Goal: Task Accomplishment & Management: Use online tool/utility

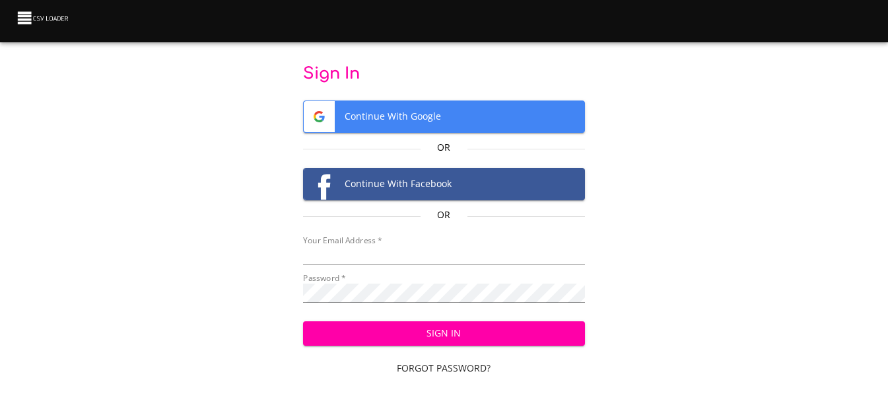
type input "[EMAIL_ADDRESS][DOMAIN_NAME]"
click at [462, 340] on span "Sign In" at bounding box center [444, 333] width 261 height 17
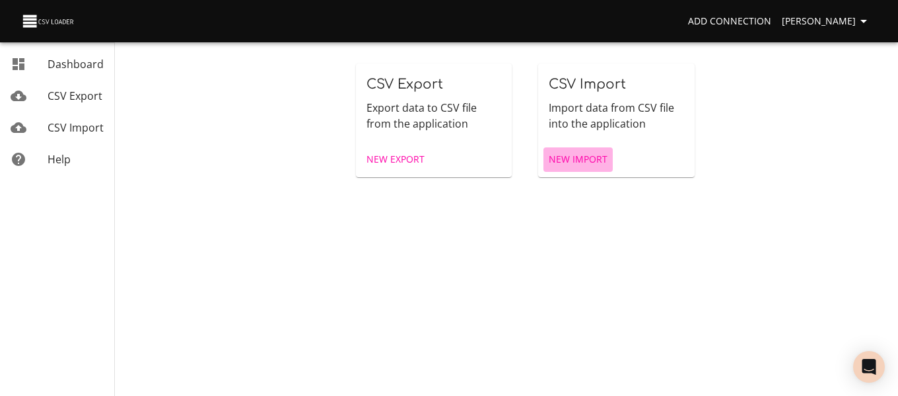
click at [577, 160] on span "New Import" at bounding box center [578, 159] width 59 height 17
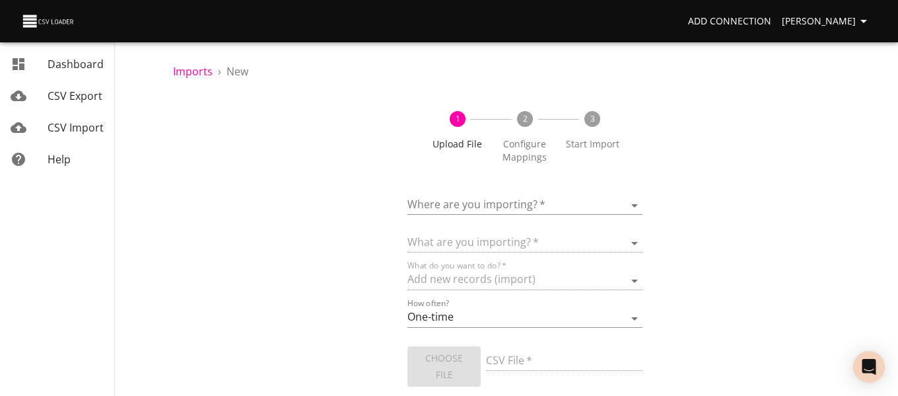
click at [557, 208] on body "Add Connection [PERSON_NAME] Dashboard CSV Export CSV Import Help Imports › New…" at bounding box center [449, 198] width 898 height 396
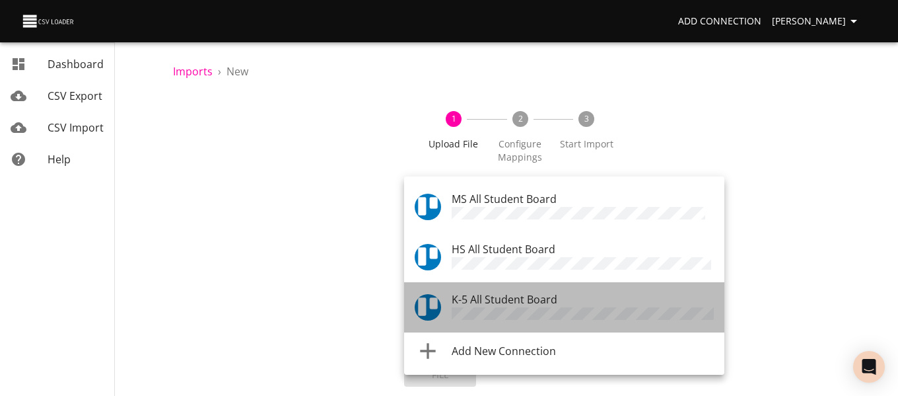
click at [556, 301] on span "K-5 All Student Board" at bounding box center [505, 299] width 106 height 15
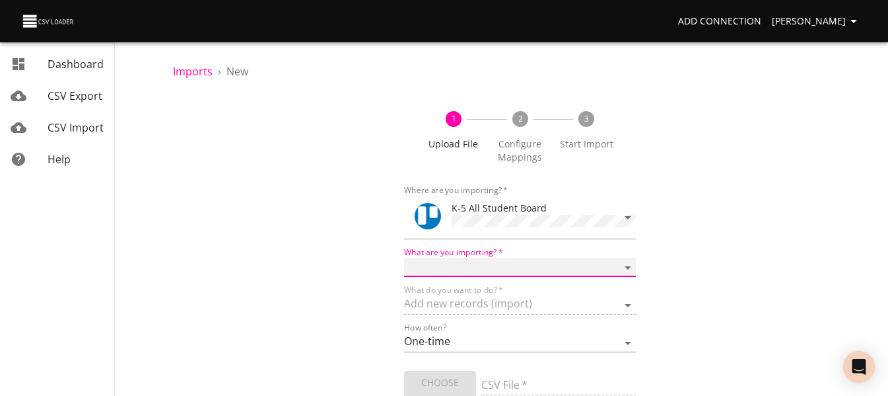
click at [547, 272] on select "Boards Cards Checkitems Checklists" at bounding box center [519, 267] width 231 height 19
select select "cards"
click at [404, 258] on select "Boards Cards Checkitems Checklists" at bounding box center [519, 267] width 231 height 19
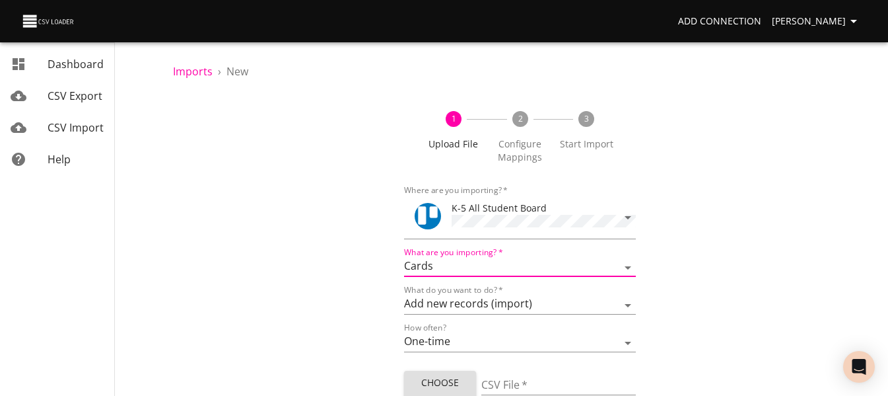
click at [443, 377] on span "Choose File" at bounding box center [440, 390] width 51 height 32
type input "ES 1001 10022025.csv"
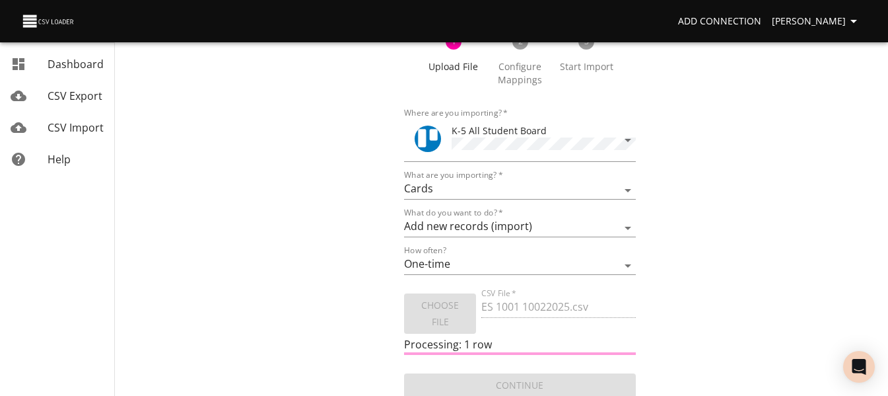
scroll to position [79, 0]
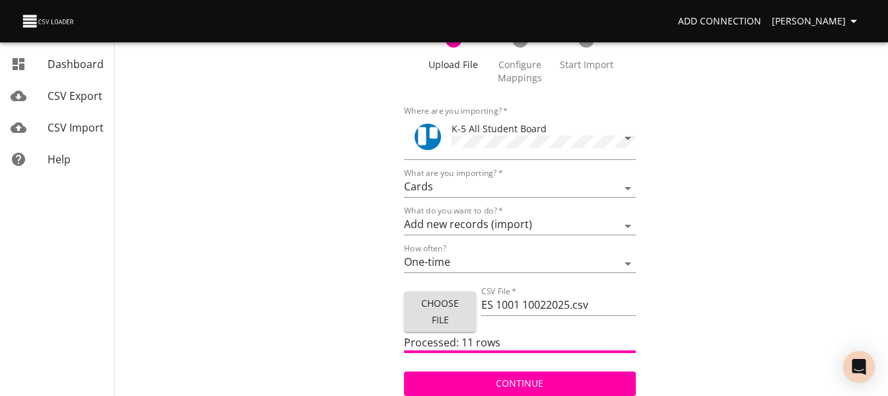
click at [577, 388] on span "Continue" at bounding box center [520, 383] width 210 height 17
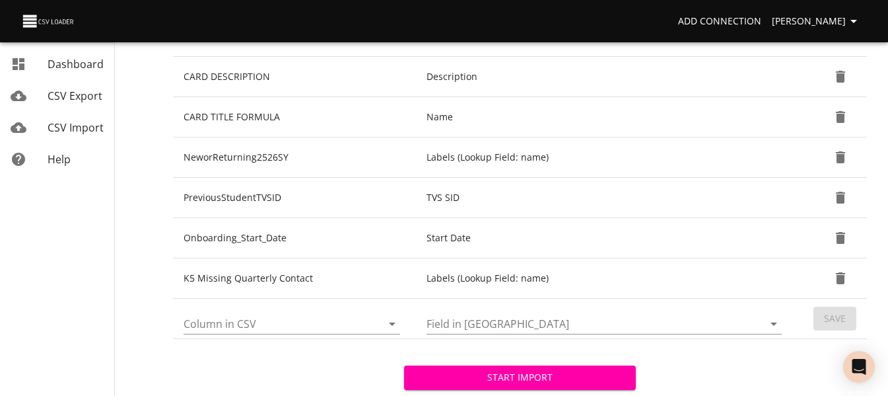
scroll to position [528, 0]
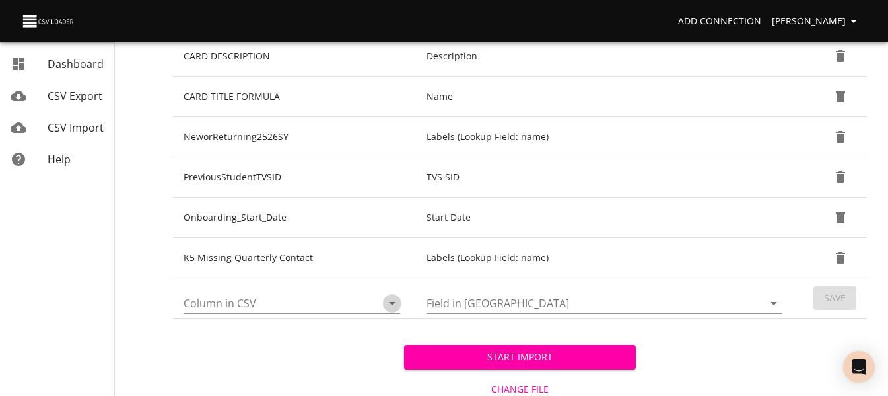
click at [390, 299] on icon "Open" at bounding box center [392, 303] width 16 height 16
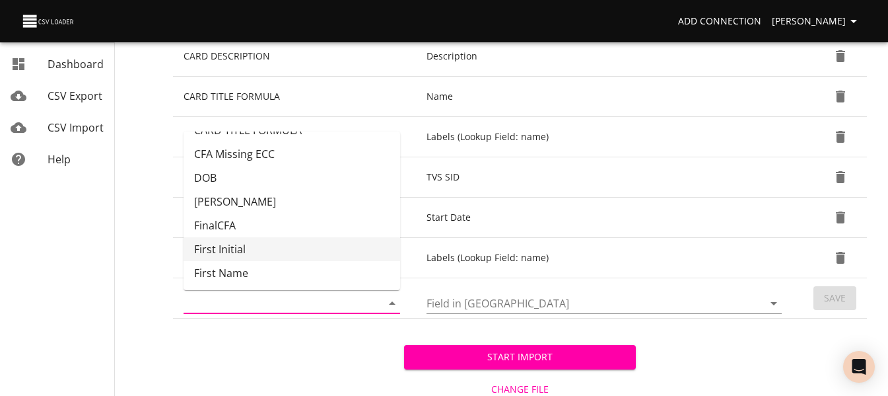
scroll to position [132, 0]
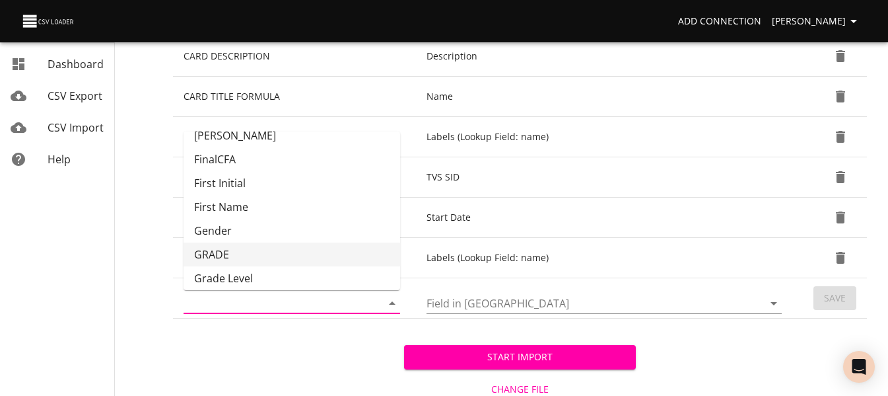
click at [336, 248] on li "GRADE" at bounding box center [292, 254] width 217 height 24
type input "GRADE"
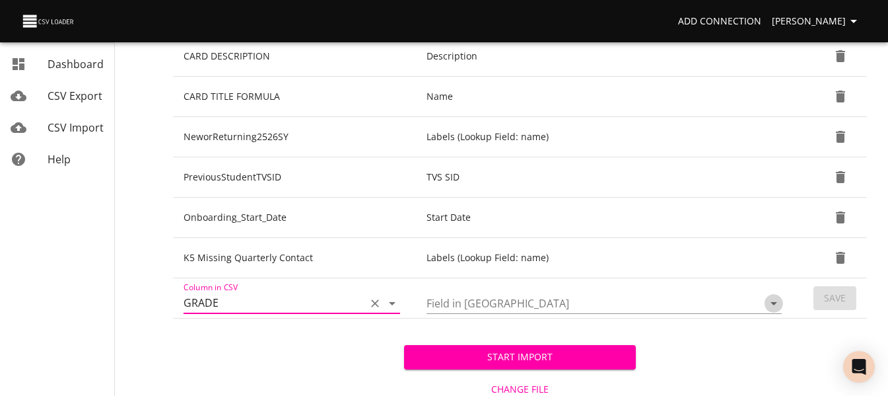
click at [770, 302] on icon "Open" at bounding box center [774, 303] width 16 height 16
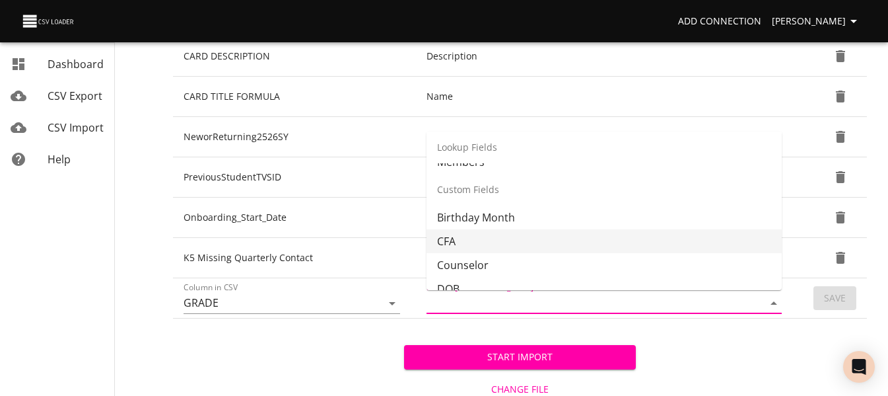
scroll to position [330, 0]
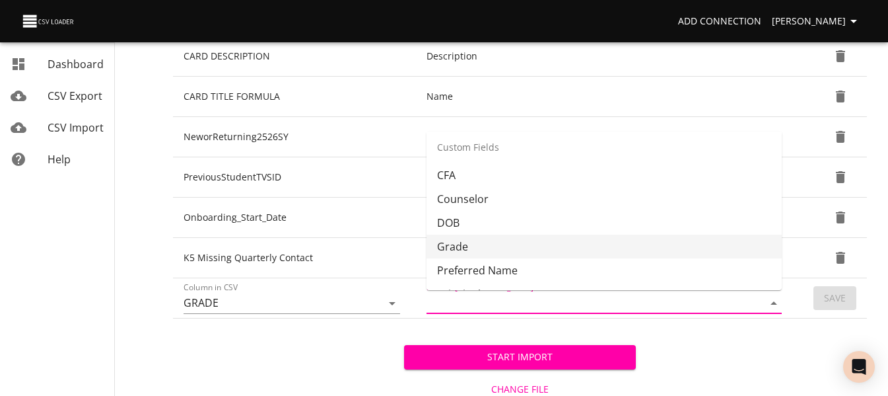
click at [703, 240] on li "Grade" at bounding box center [604, 246] width 355 height 24
type input "Grade"
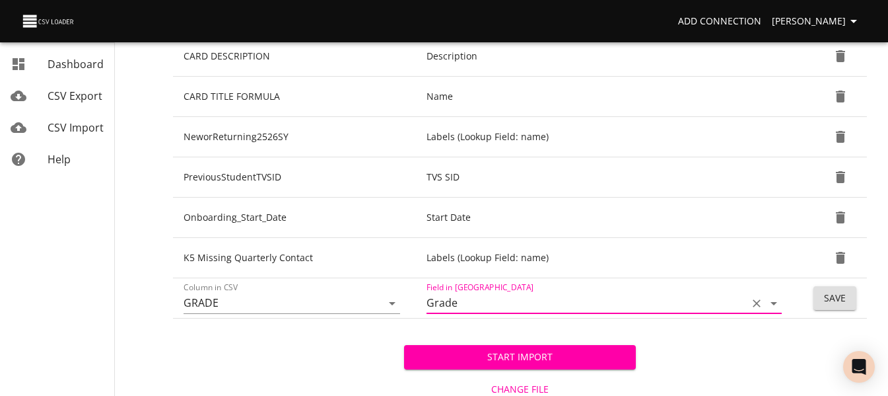
click at [832, 295] on span "Save" at bounding box center [835, 298] width 22 height 17
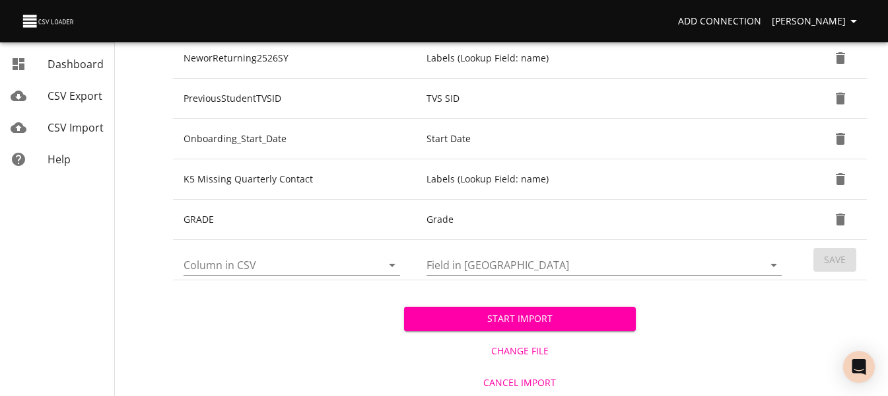
scroll to position [609, 0]
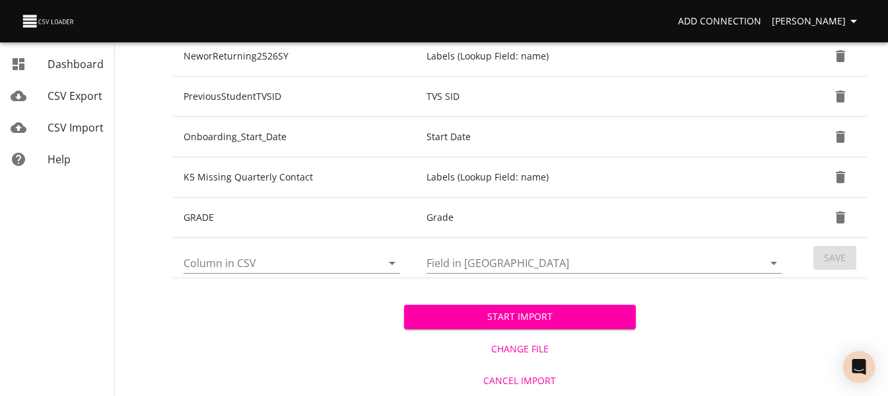
click at [506, 312] on span "Start Import" at bounding box center [520, 316] width 210 height 17
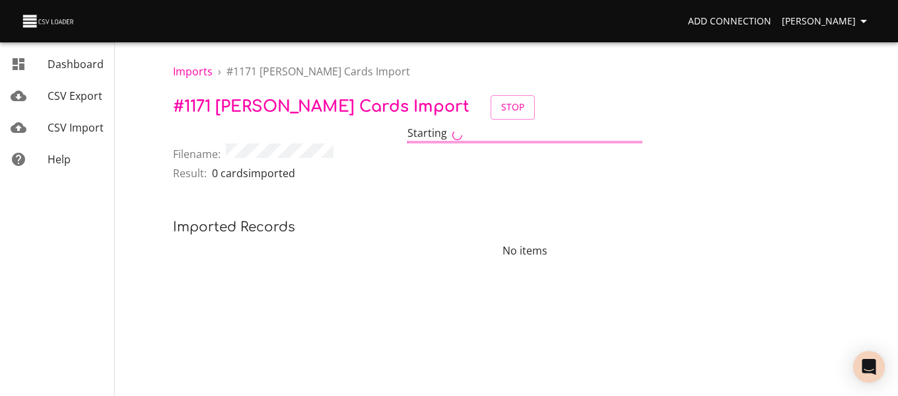
click at [88, 127] on span "CSV Import" at bounding box center [76, 127] width 56 height 15
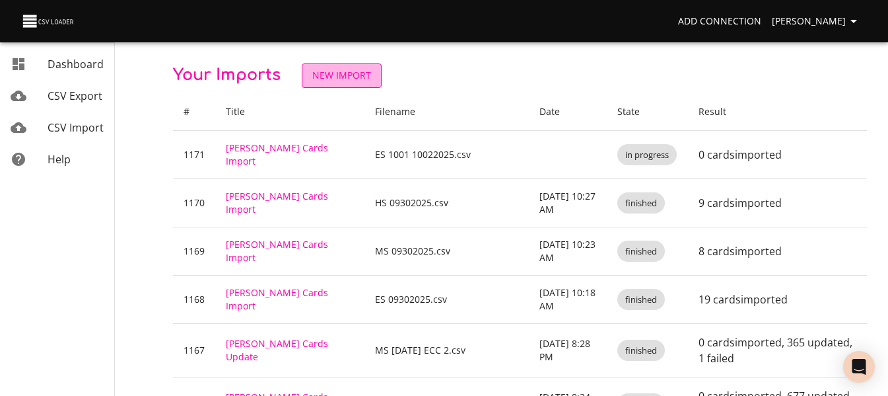
click at [335, 77] on span "New Import" at bounding box center [341, 75] width 59 height 17
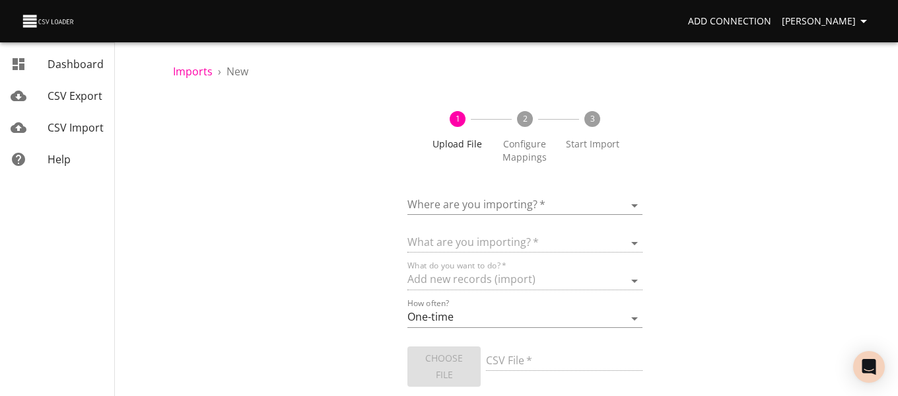
click at [491, 211] on body "Add Connection [PERSON_NAME] Dashboard CSV Export CSV Import Help Imports › New…" at bounding box center [449, 198] width 898 height 396
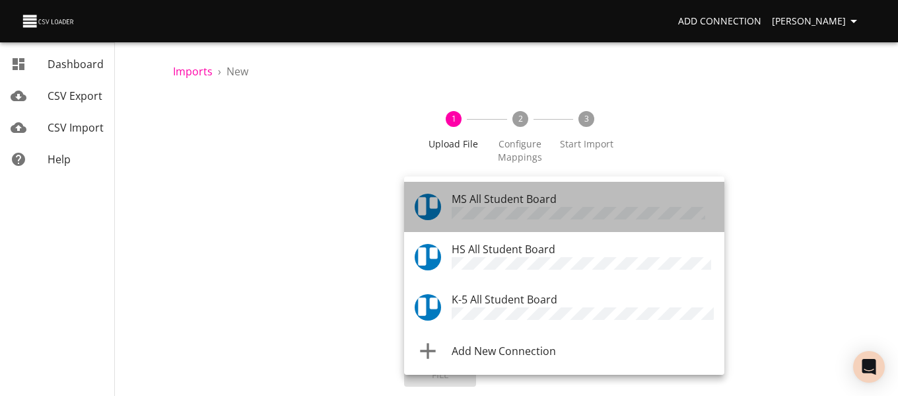
click at [490, 203] on span "MS All Student Board" at bounding box center [504, 199] width 105 height 15
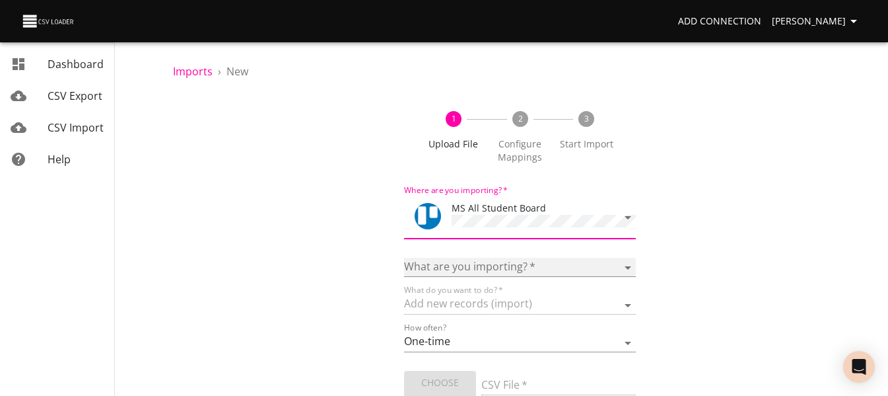
click at [495, 273] on select "Boards Cards Checkitems Checklists" at bounding box center [519, 267] width 231 height 19
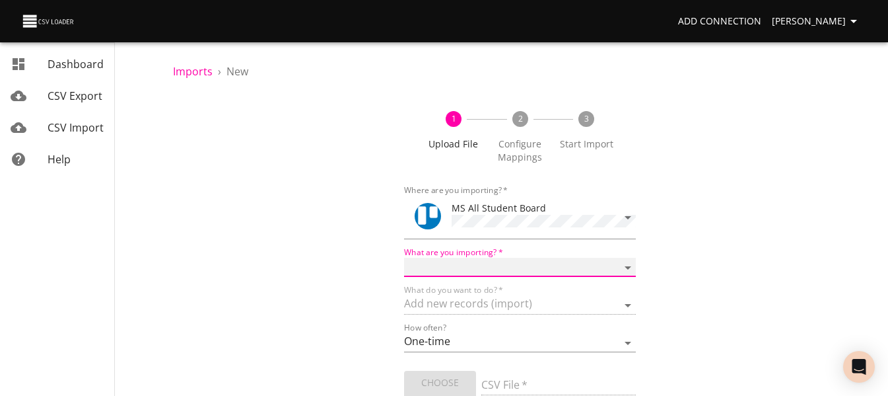
select select "cards"
click at [404, 258] on select "Boards Cards Checkitems Checklists" at bounding box center [519, 267] width 231 height 19
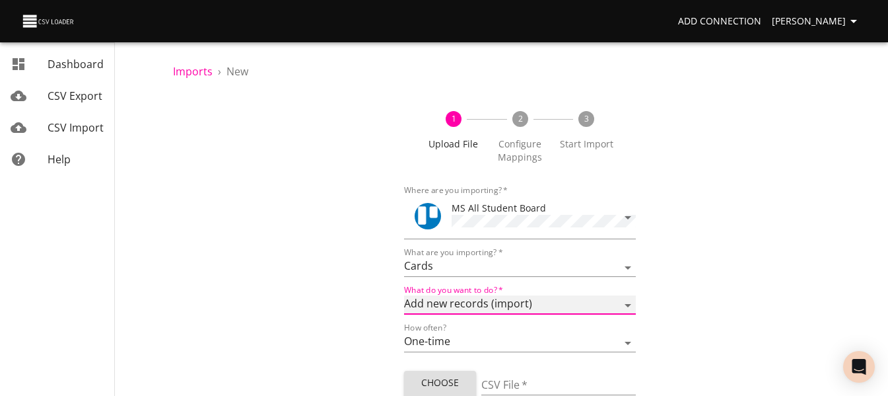
click at [491, 297] on select "Add new records (import) Update existing records (update) Add new and update ex…" at bounding box center [519, 304] width 231 height 19
click at [336, 308] on div "1 Upload File 2 Configure Mappings 3 Start Import Where are you importing?   * …" at bounding box center [520, 277] width 694 height 364
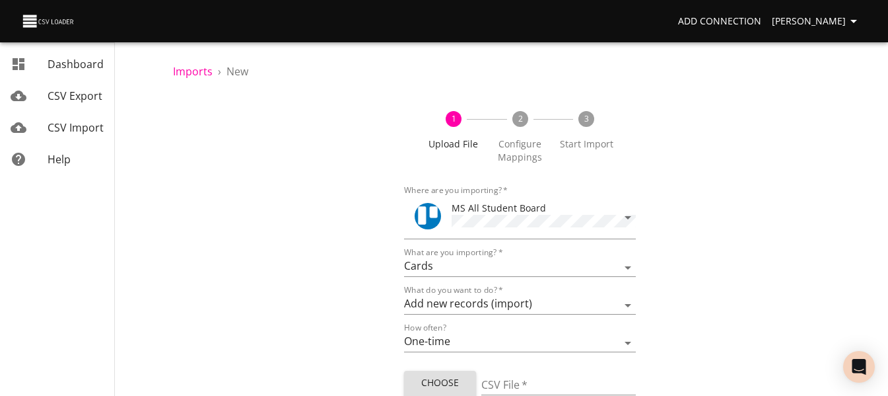
click at [444, 378] on span "Choose File" at bounding box center [440, 390] width 51 height 32
type input "MS 1001 10022025.csv"
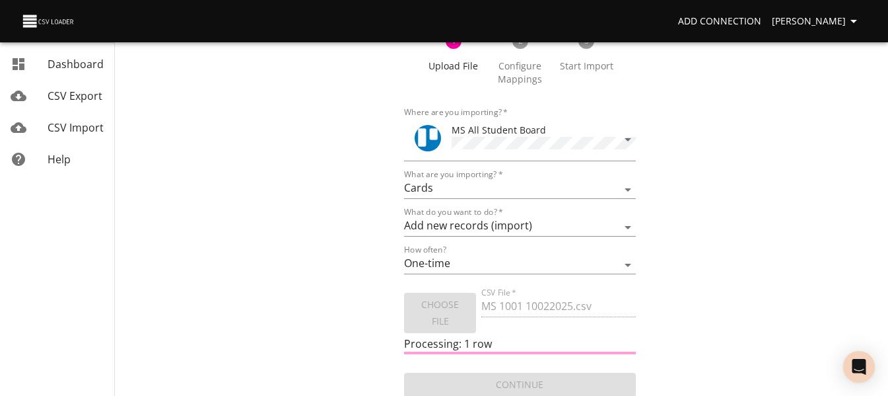
scroll to position [79, 0]
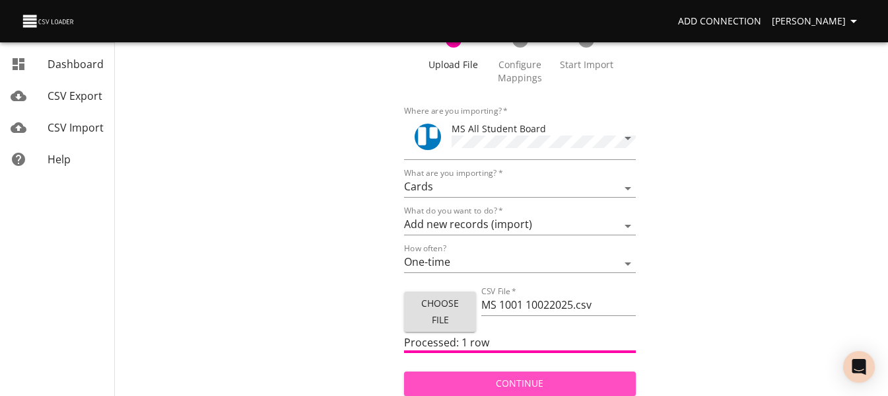
click at [446, 375] on span "Continue" at bounding box center [520, 383] width 210 height 17
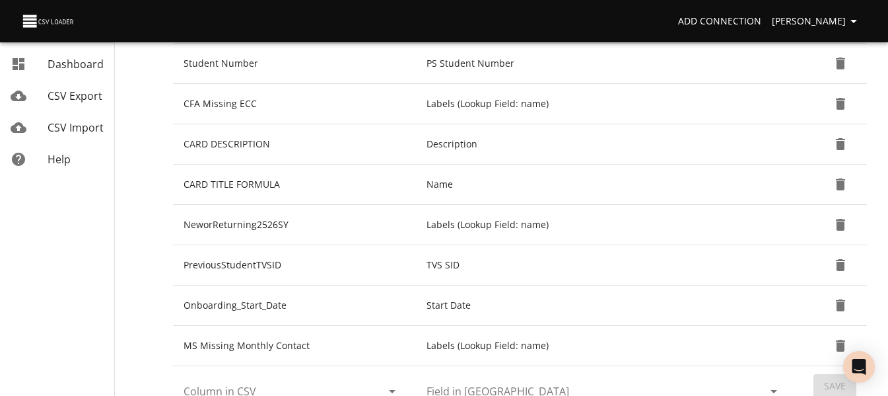
scroll to position [462, 0]
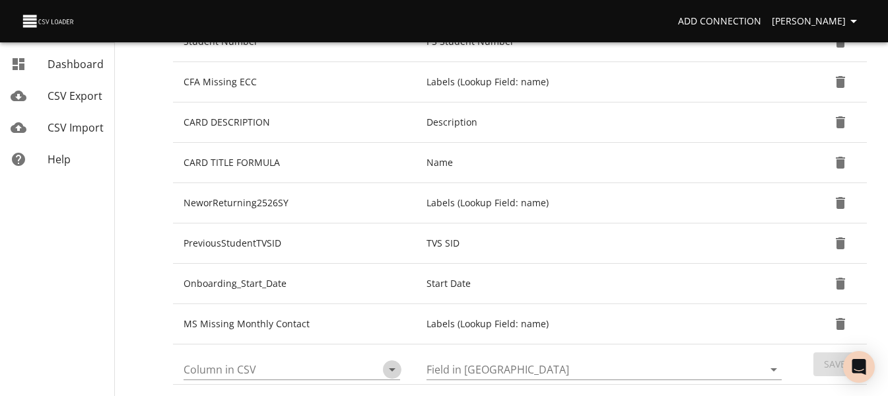
click at [390, 374] on icon "Open" at bounding box center [392, 369] width 16 height 16
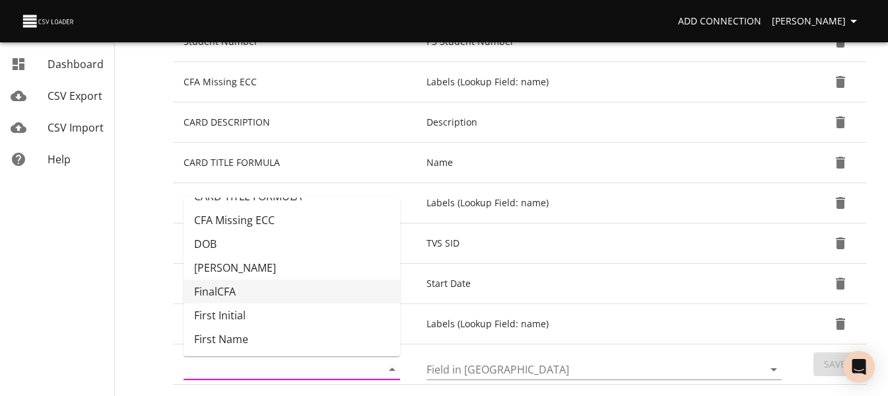
scroll to position [132, 0]
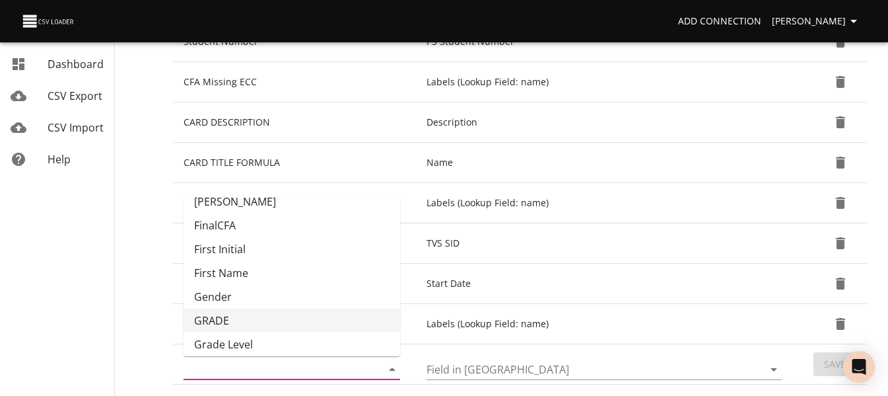
click at [324, 324] on li "GRADE" at bounding box center [292, 320] width 217 height 24
type input "GRADE"
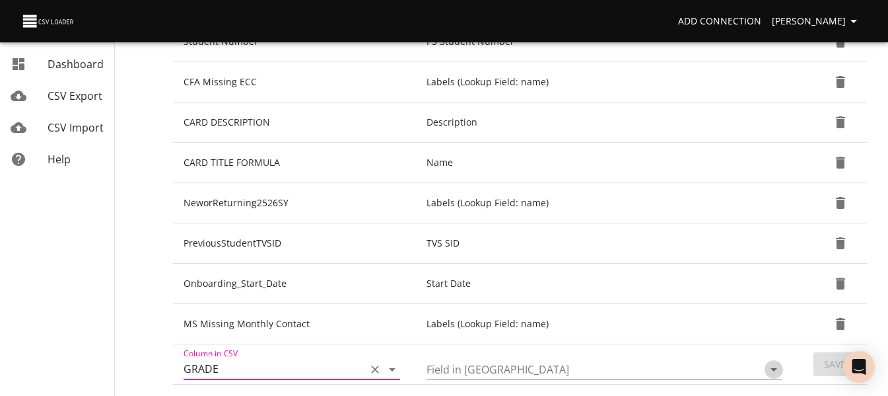
click at [777, 377] on icon "Open" at bounding box center [774, 369] width 16 height 16
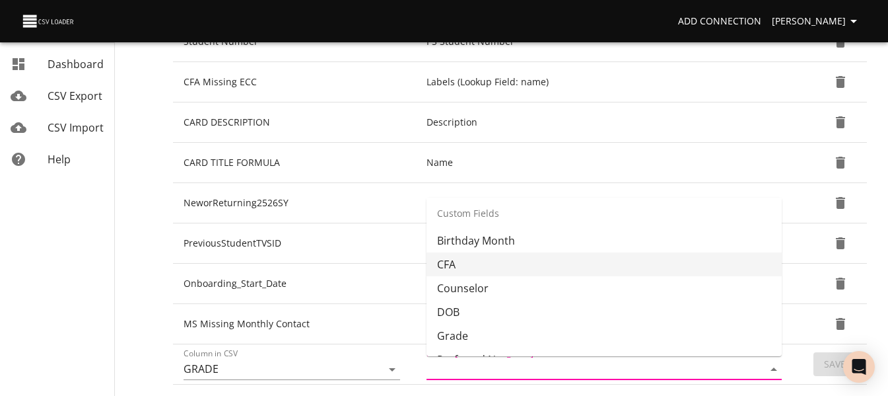
scroll to position [330, 0]
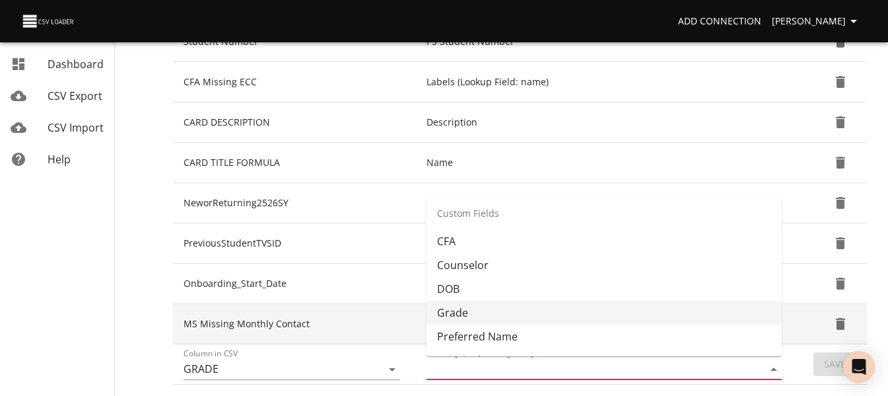
click at [695, 306] on li "Grade" at bounding box center [604, 313] width 355 height 24
type input "Grade"
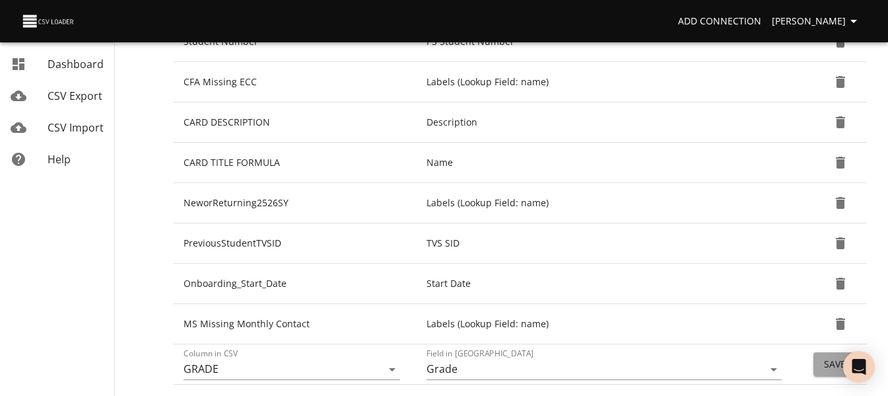
click at [823, 366] on button "Save" at bounding box center [835, 364] width 43 height 24
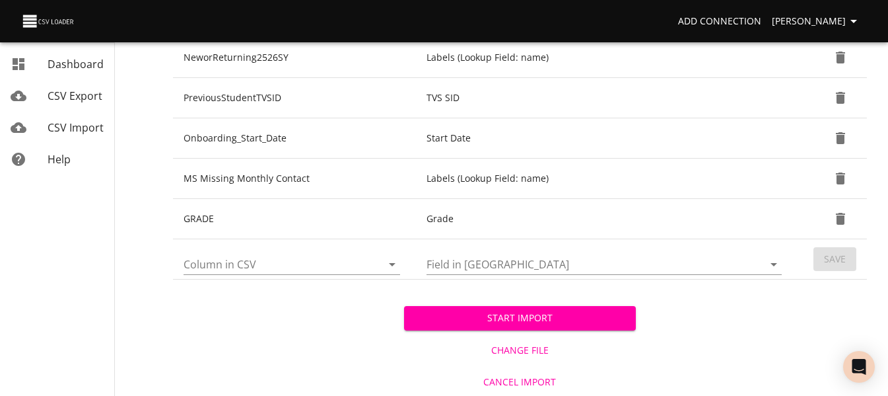
scroll to position [609, 0]
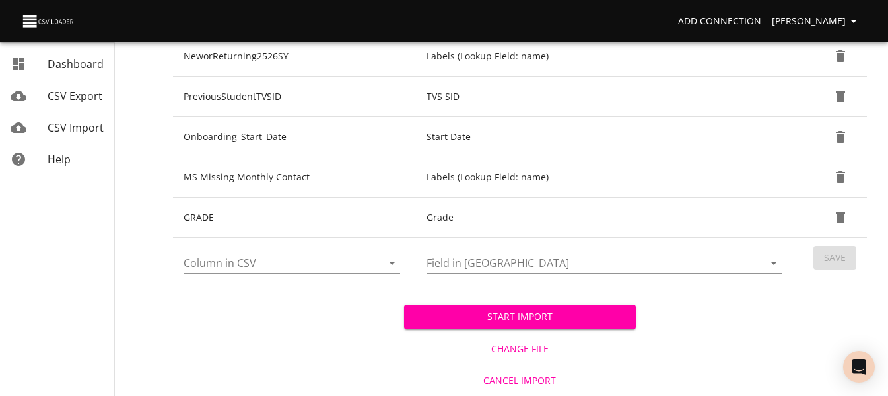
click at [556, 314] on span "Start Import" at bounding box center [520, 316] width 210 height 17
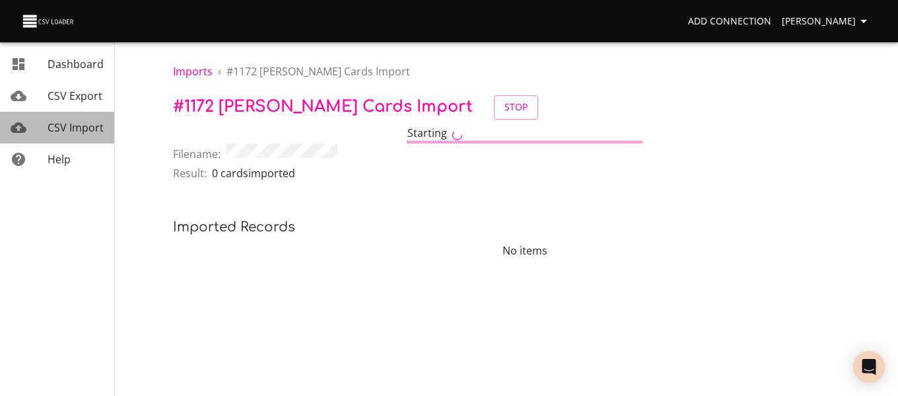
click at [69, 129] on span "CSV Import" at bounding box center [76, 127] width 56 height 15
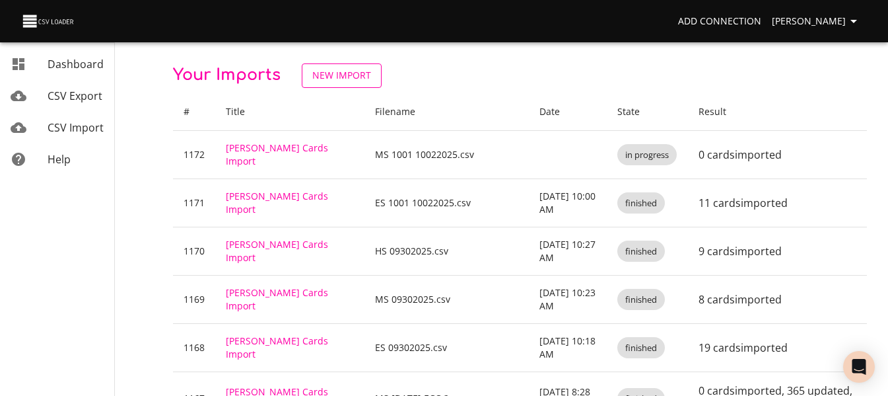
click at [344, 87] on link "New Import" at bounding box center [342, 75] width 80 height 24
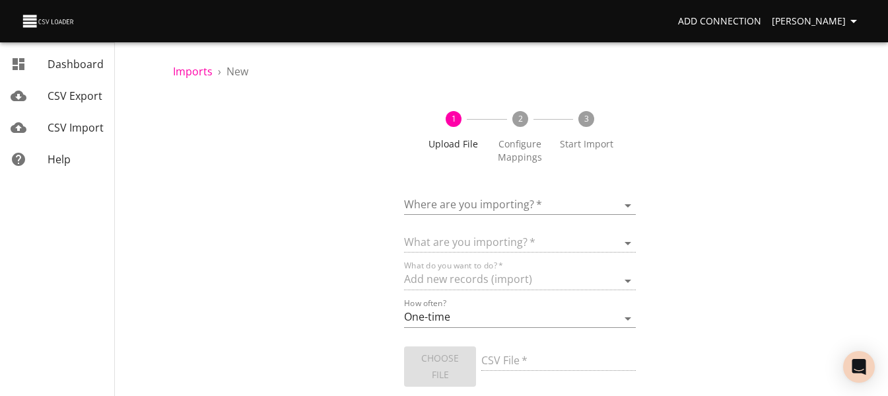
click at [510, 221] on form "Where are you importing?   * ​ What are you importing?   * What do you want to …" at bounding box center [519, 307] width 231 height 255
click at [508, 209] on body "Add Connection [PERSON_NAME] Dashboard CSV Export CSV Import Help Imports › New…" at bounding box center [444, 198] width 888 height 396
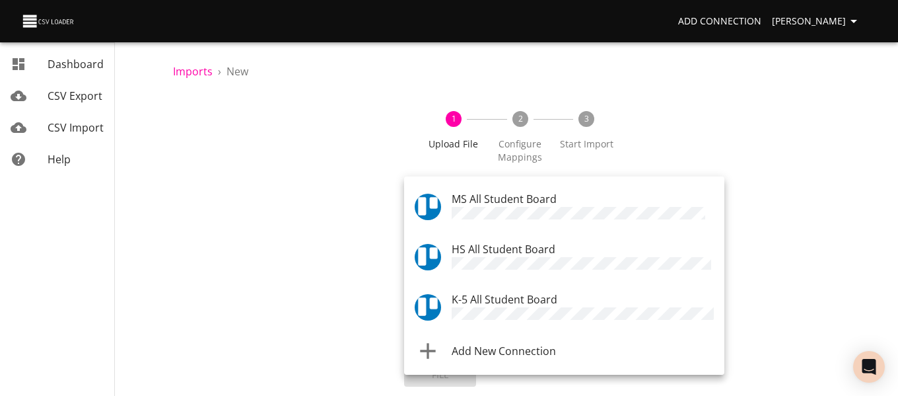
click at [512, 253] on span "HS All Student Board" at bounding box center [504, 249] width 104 height 15
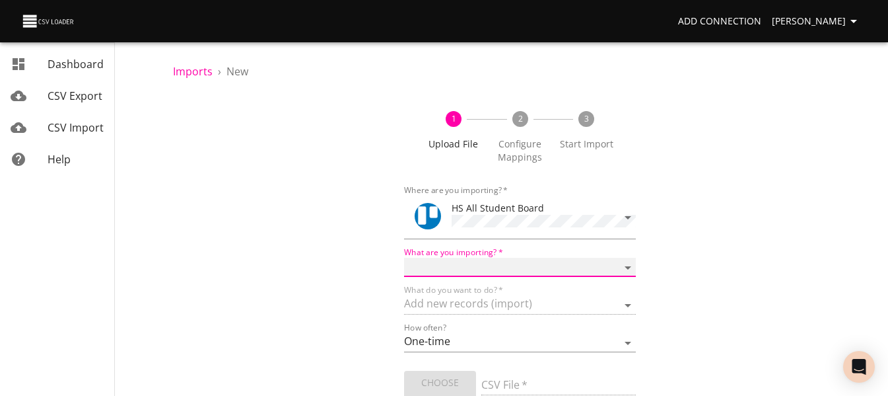
click at [486, 263] on select "Boards Cards Checkitems Checklists" at bounding box center [519, 267] width 231 height 19
select select "cards"
click at [404, 258] on select "Boards Cards Checkitems Checklists" at bounding box center [519, 267] width 231 height 19
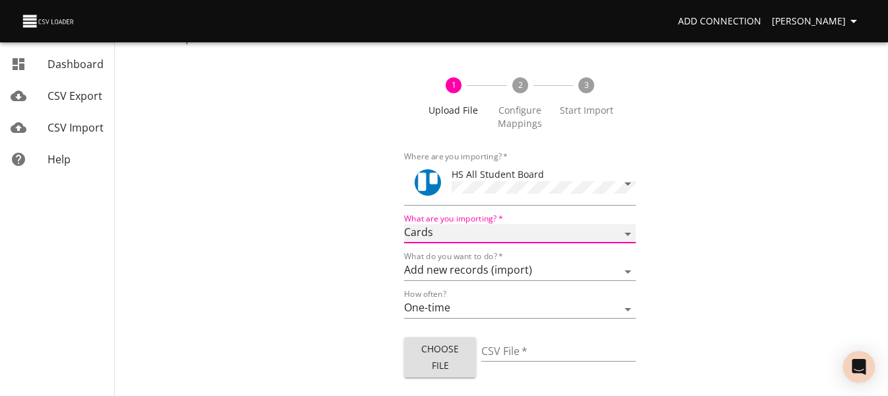
scroll to position [61, 0]
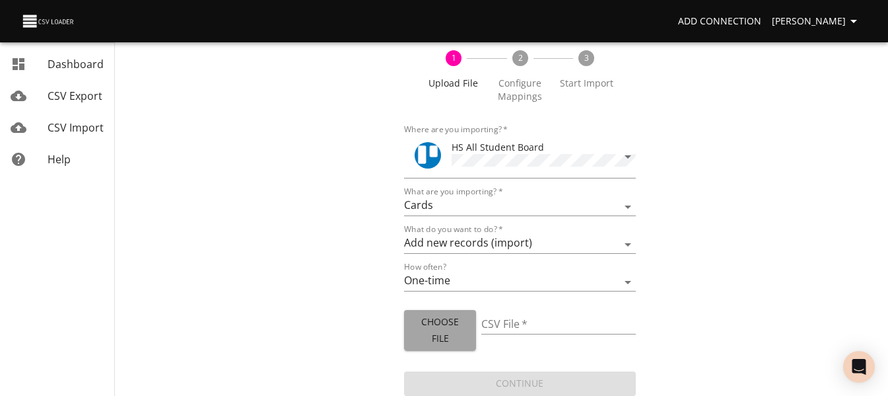
click at [444, 310] on button "Choose File" at bounding box center [440, 330] width 72 height 40
type input "HS 1001 10022025.csv"
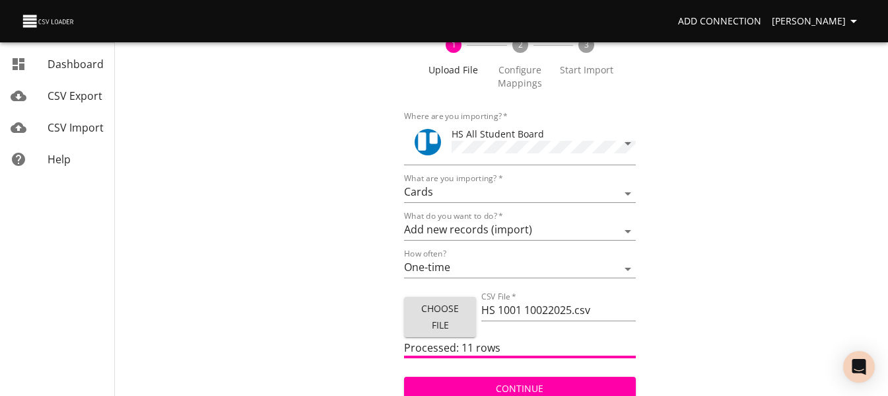
scroll to position [79, 0]
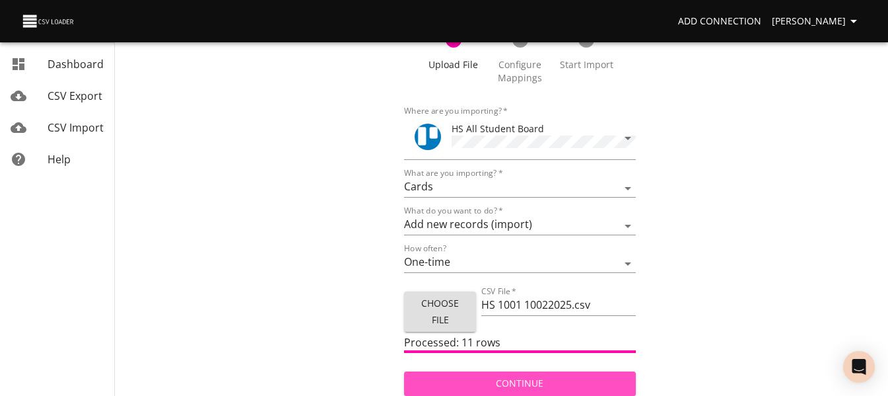
click at [467, 376] on span "Continue" at bounding box center [520, 383] width 210 height 17
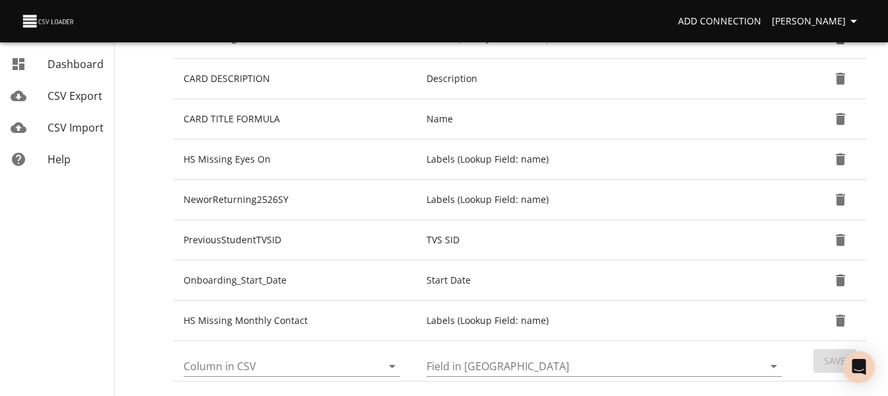
scroll to position [528, 0]
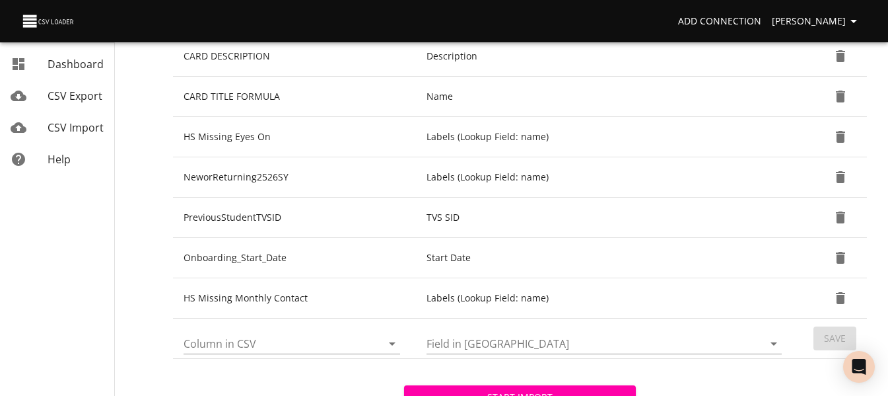
click at [393, 346] on icon "Open" at bounding box center [392, 344] width 16 height 16
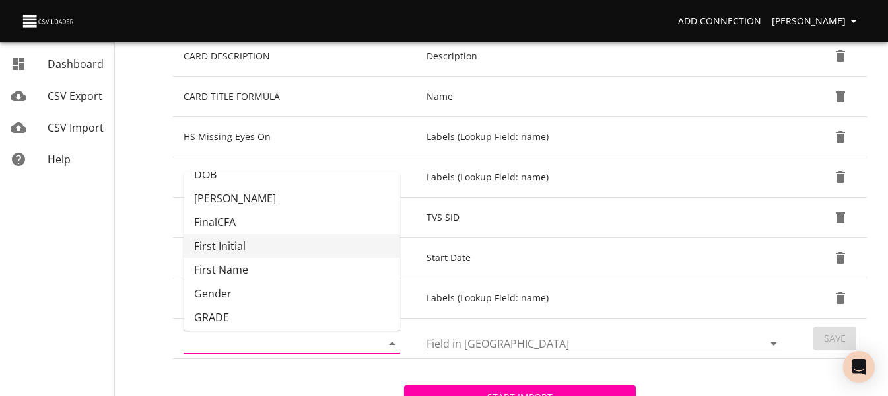
scroll to position [132, 0]
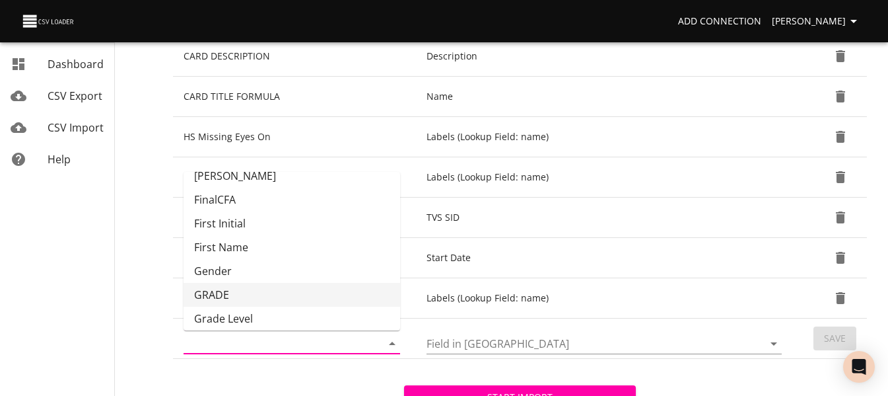
click at [347, 293] on li "GRADE" at bounding box center [292, 295] width 217 height 24
type input "GRADE"
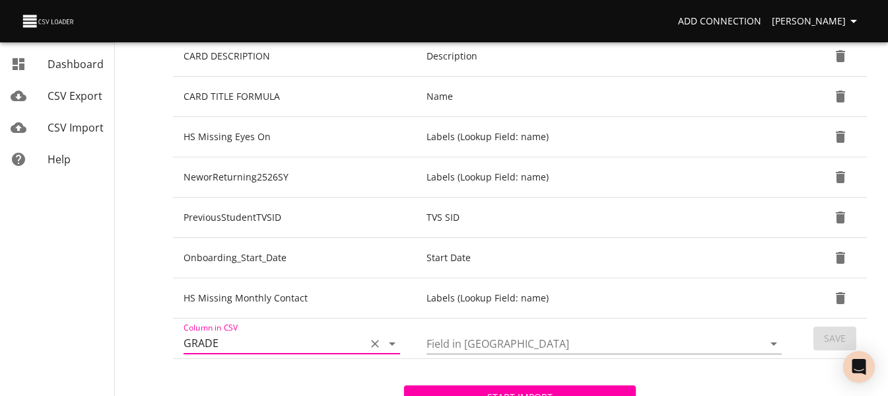
click at [770, 347] on icon "Open" at bounding box center [774, 344] width 16 height 16
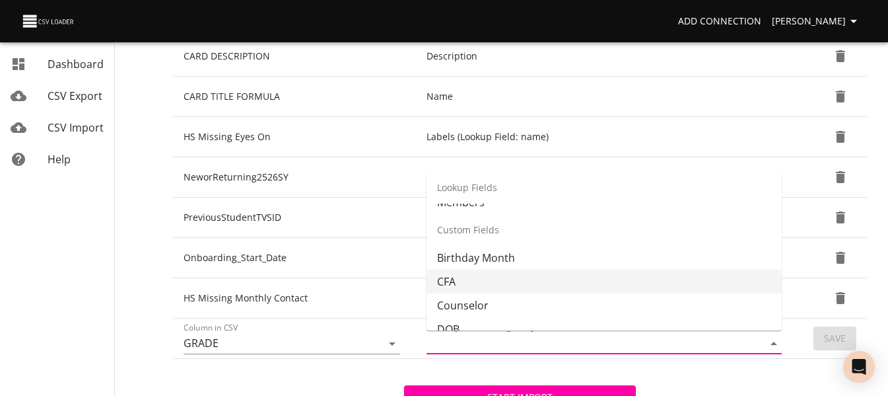
scroll to position [330, 0]
click at [647, 288] on li "Grade" at bounding box center [604, 287] width 355 height 24
type input "Grade"
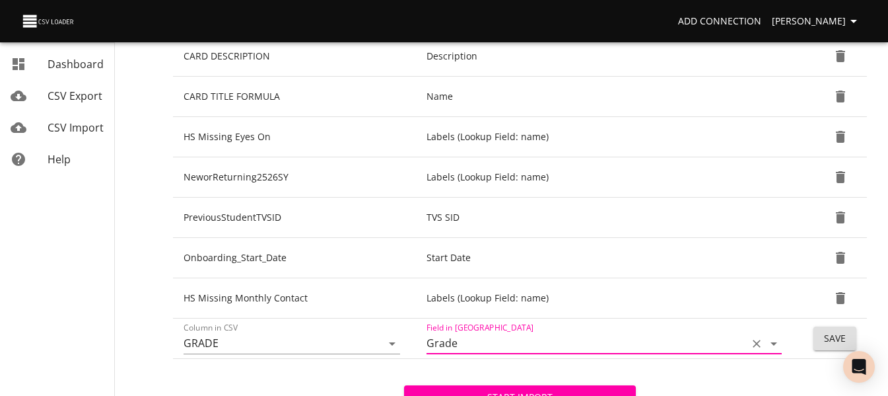
click at [841, 337] on span "Save" at bounding box center [835, 338] width 22 height 17
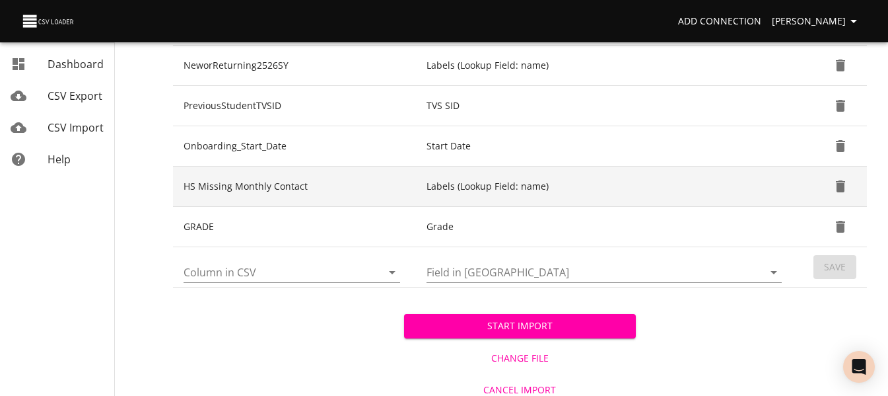
scroll to position [649, 0]
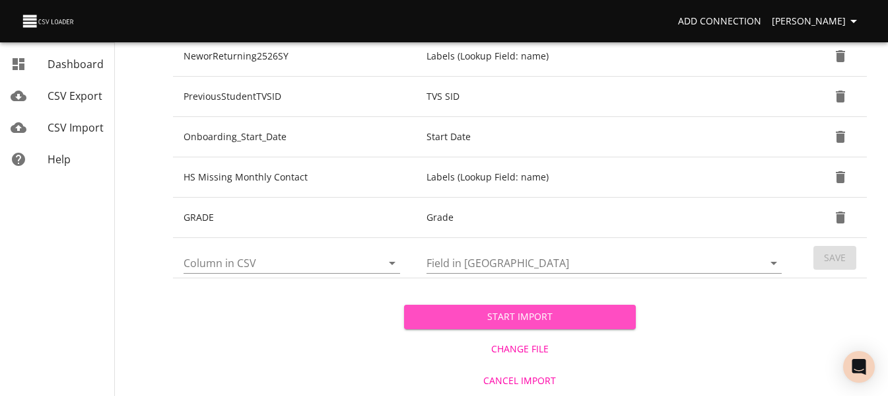
click at [476, 311] on span "Start Import" at bounding box center [520, 316] width 210 height 17
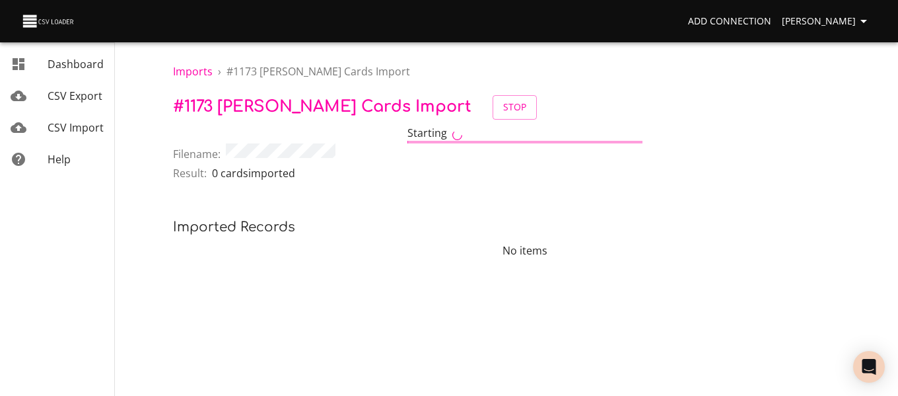
click at [67, 129] on span "CSV Import" at bounding box center [76, 127] width 56 height 15
